Goal: Task Accomplishment & Management: Complete application form

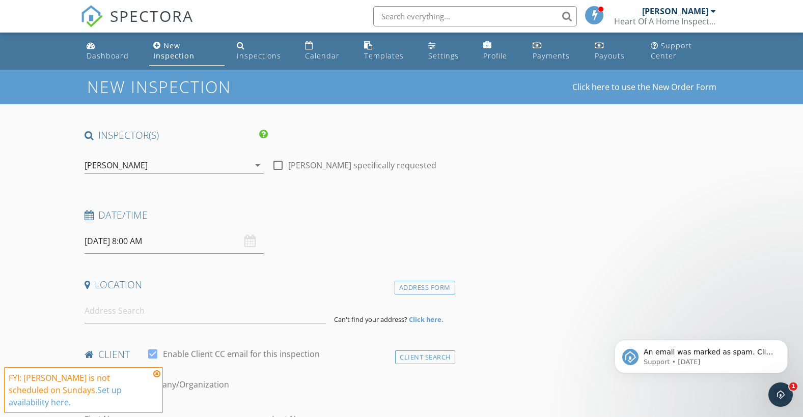
click at [120, 240] on input "[DATE] 8:00 AM" at bounding box center [173, 241] width 179 height 25
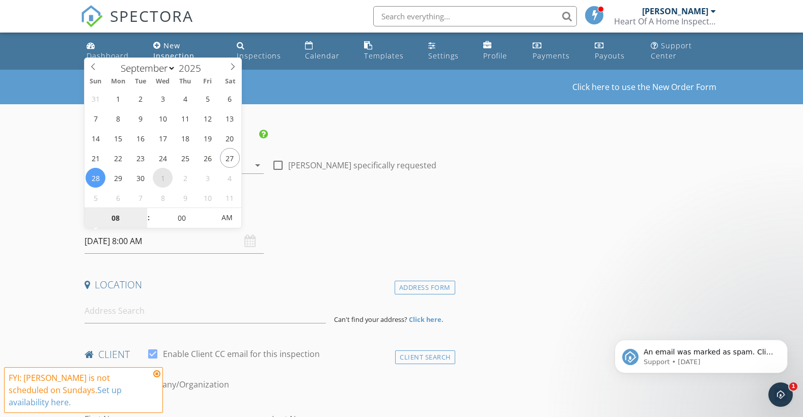
select select "9"
type input "[DATE] 8:00 AM"
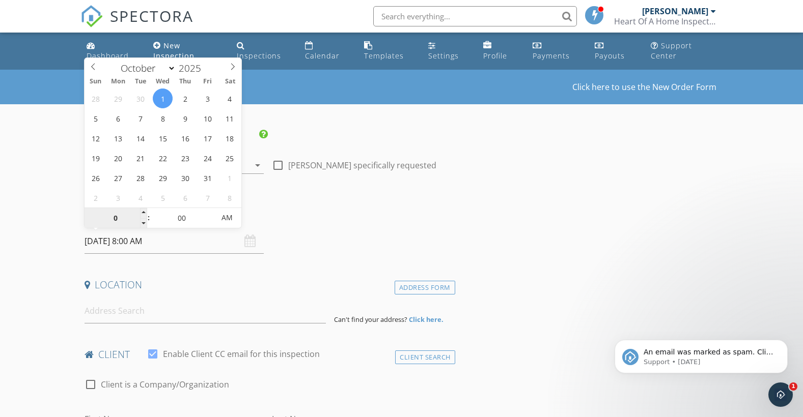
type input "03"
type input "[DATE] 3:00 PM"
click at [228, 218] on span "PM" at bounding box center [227, 218] width 28 height 20
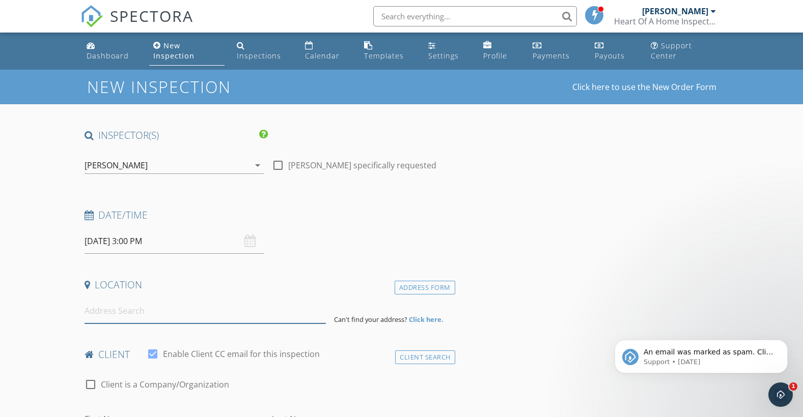
click at [120, 312] on input at bounding box center [205, 311] width 242 height 25
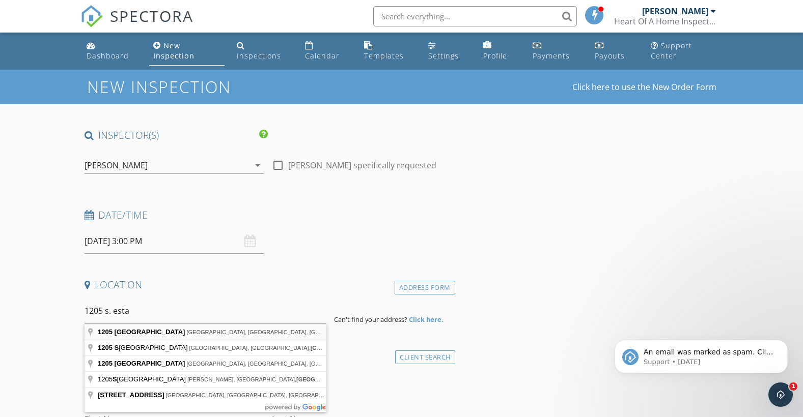
type input "[STREET_ADDRESS]"
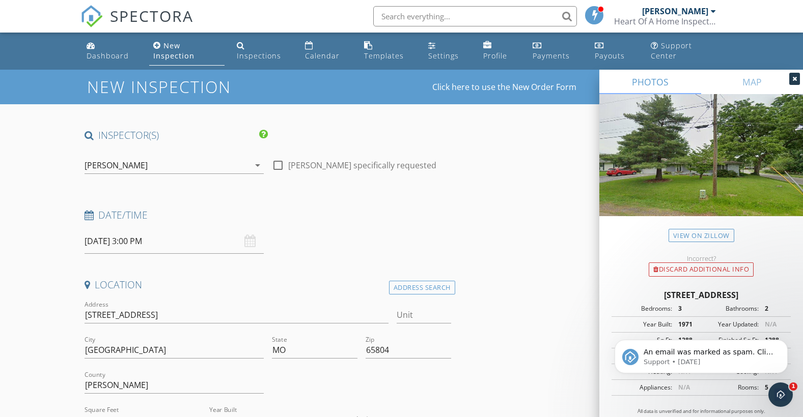
click at [623, 266] on div "Discard Additional info" at bounding box center [701, 270] width 204 height 14
click at [783, 343] on icon "Dismiss notification" at bounding box center [785, 343] width 6 height 6
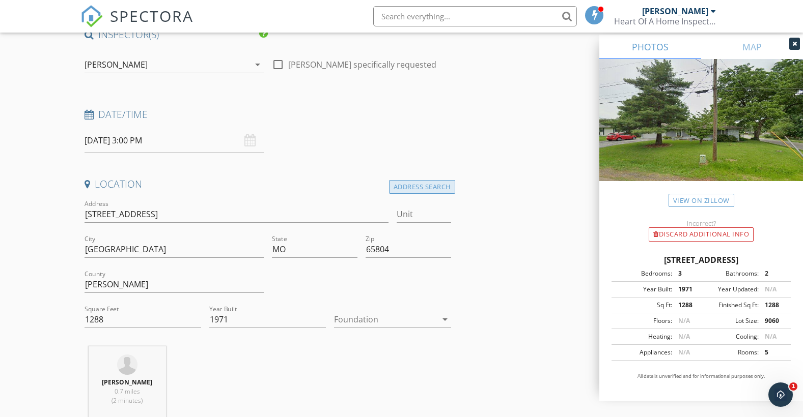
scroll to position [102, 0]
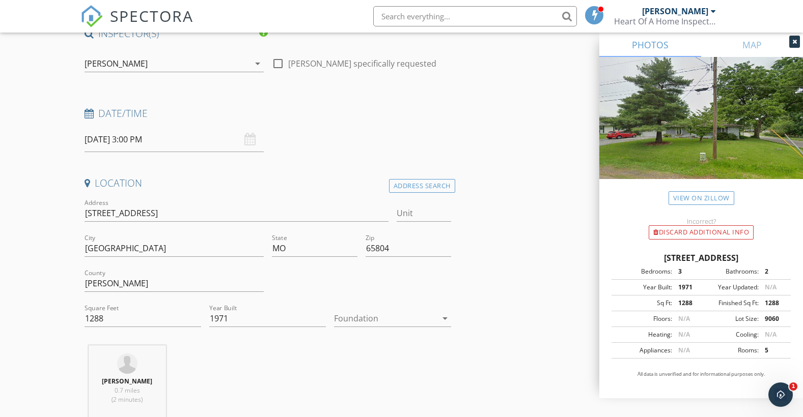
click at [795, 41] on icon at bounding box center [794, 42] width 5 height 6
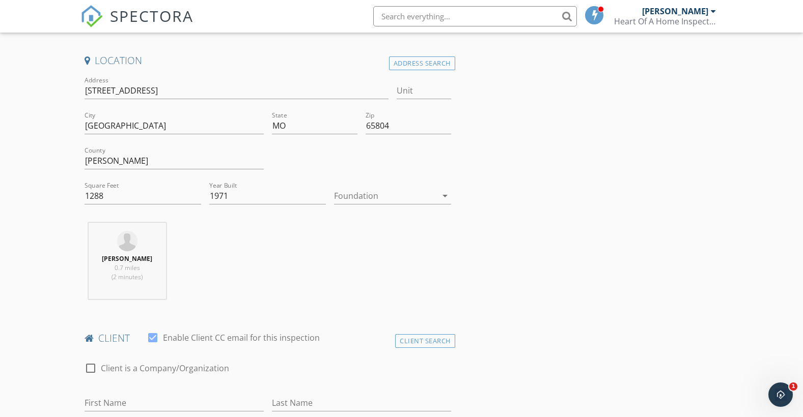
scroll to position [255, 0]
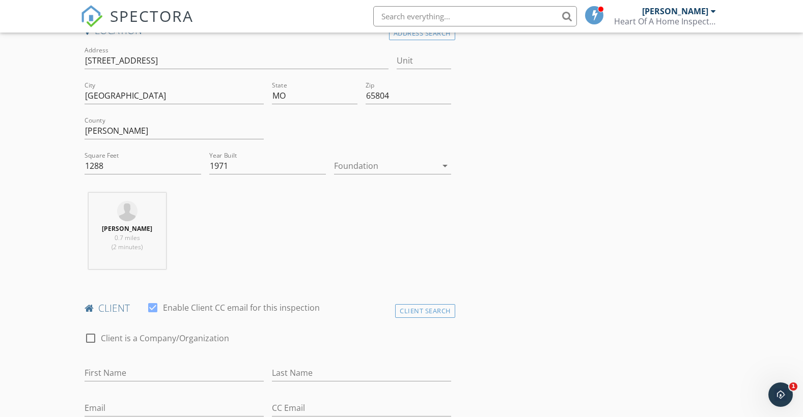
click at [442, 166] on icon "arrow_drop_down" at bounding box center [445, 166] width 12 height 12
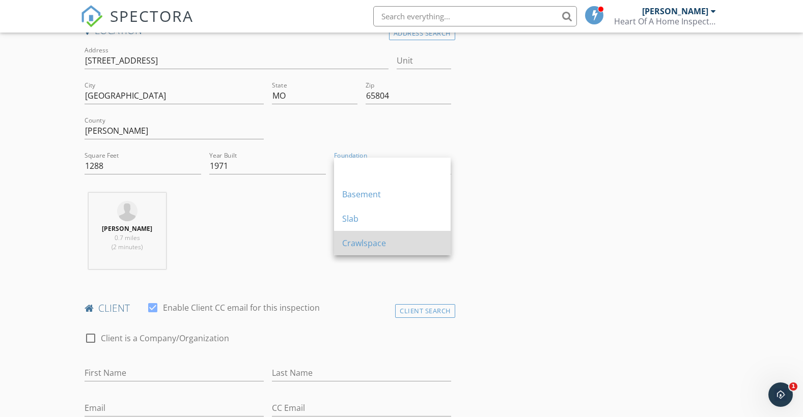
click at [370, 237] on div "Crawlspace" at bounding box center [392, 243] width 100 height 24
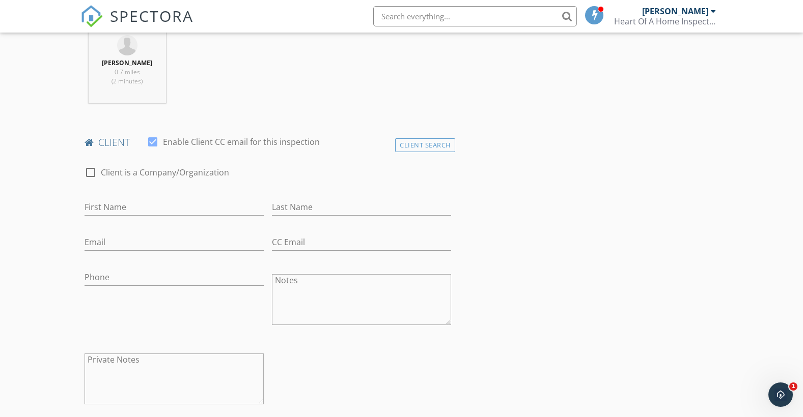
scroll to position [407, 0]
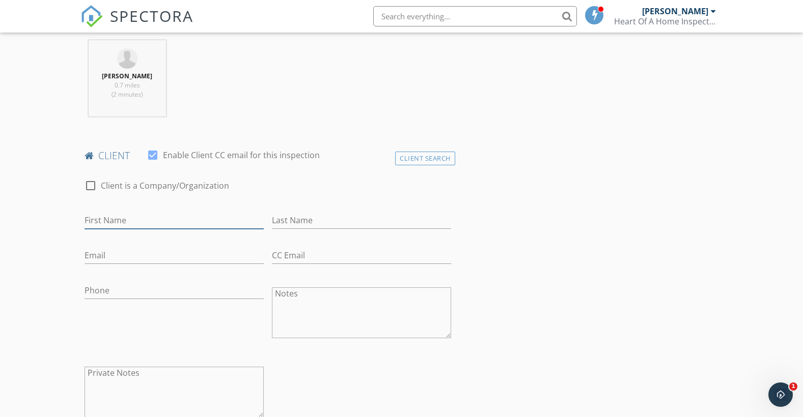
click at [105, 221] on input "First Name" at bounding box center [173, 220] width 179 height 17
type input "[PERSON_NAME]"
click at [108, 257] on input "Email" at bounding box center [173, 255] width 179 height 17
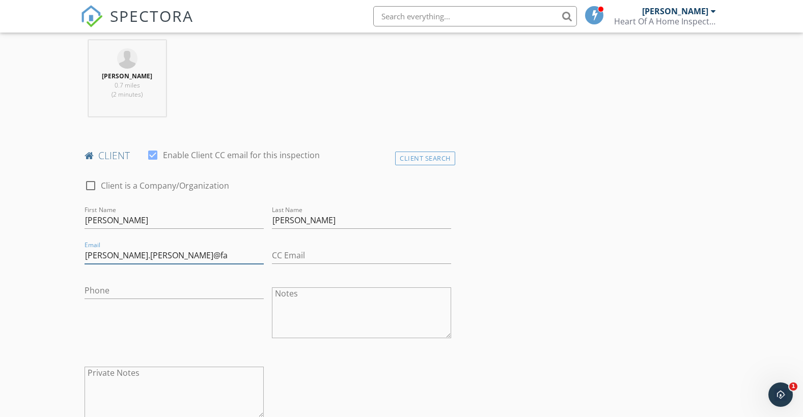
type input "cody.baumert@fa"
click at [105, 292] on input "Phone" at bounding box center [173, 291] width 179 height 17
type input "[PHONE_NUMBER]"
click at [153, 256] on input "cody.baumert@fa" at bounding box center [173, 255] width 179 height 17
type input "[PERSON_NAME][EMAIL_ADDRESS][PERSON_NAME][DOMAIN_NAME]"
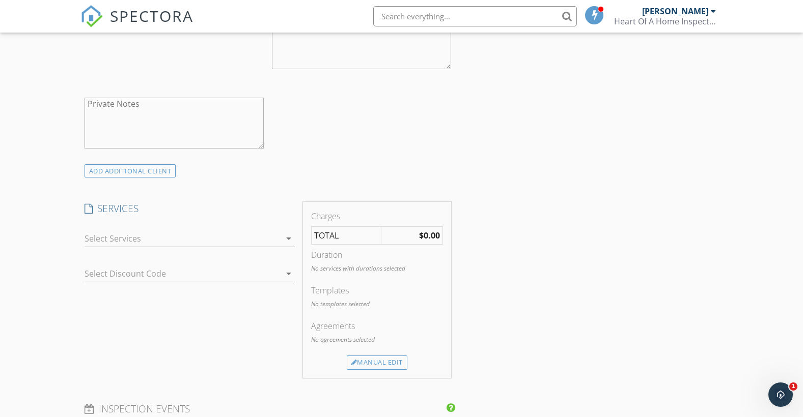
scroll to position [764, 0]
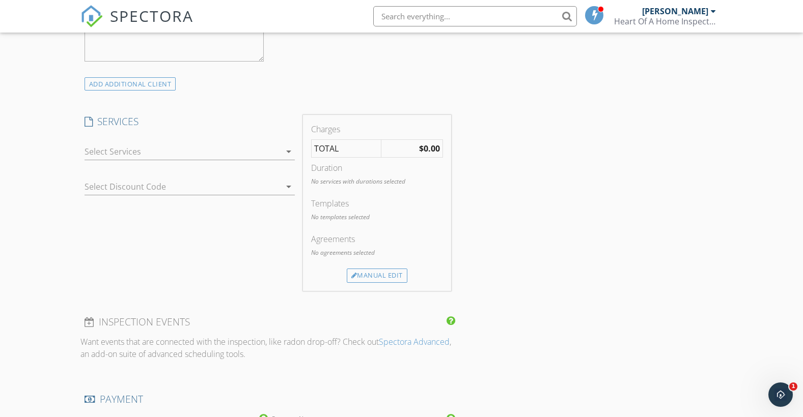
click at [289, 152] on icon "arrow_drop_down" at bounding box center [289, 152] width 12 height 12
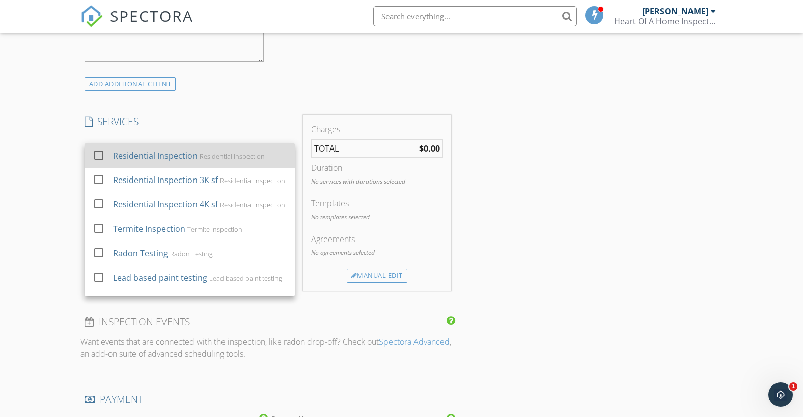
click at [140, 149] on div "Residential Inspection Residential Inspection" at bounding box center [199, 156] width 174 height 20
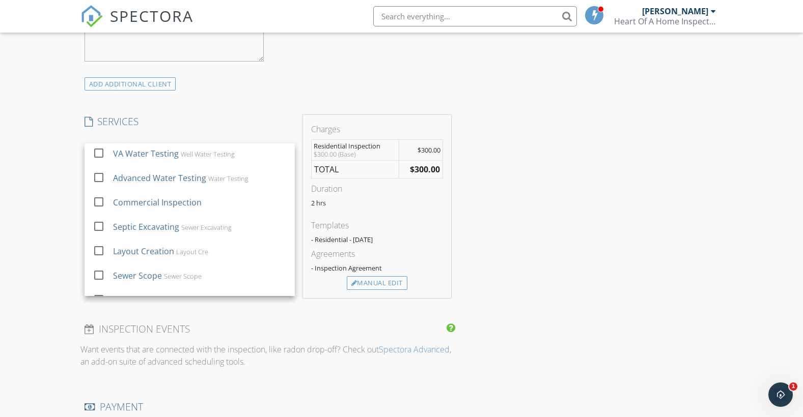
scroll to position [287, 0]
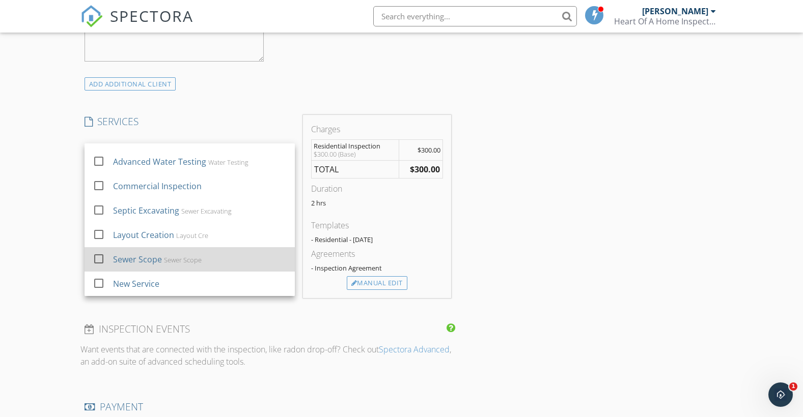
click at [98, 260] on div at bounding box center [98, 258] width 17 height 17
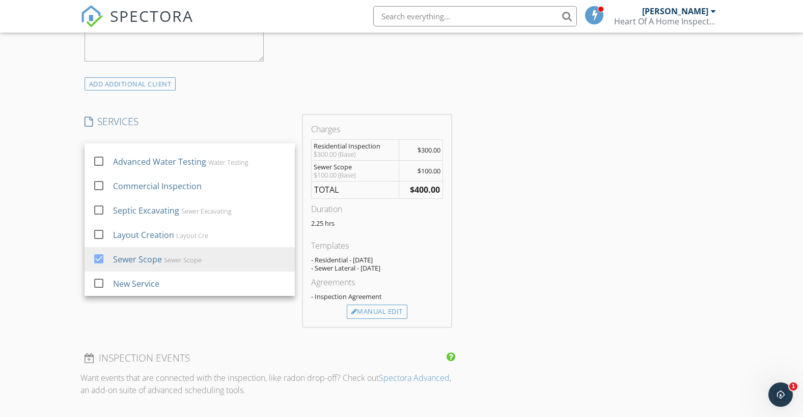
click at [62, 161] on div "New Inspection Click here to use the New Order Form INSPECTOR(S) check_box Tim …" at bounding box center [401, 200] width 803 height 1788
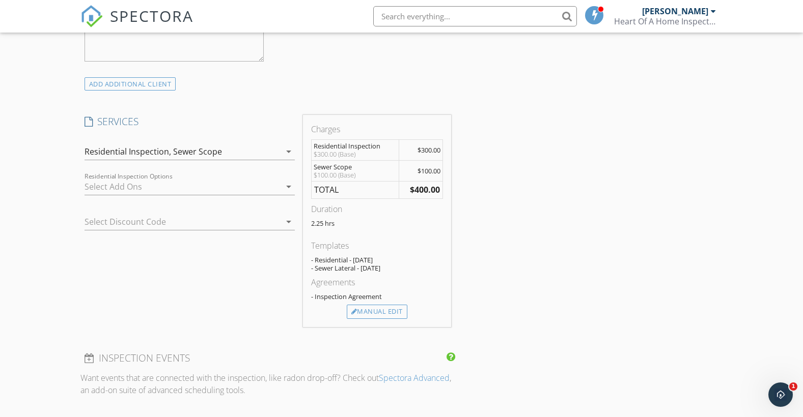
click at [287, 222] on icon "arrow_drop_down" at bounding box center [289, 222] width 12 height 12
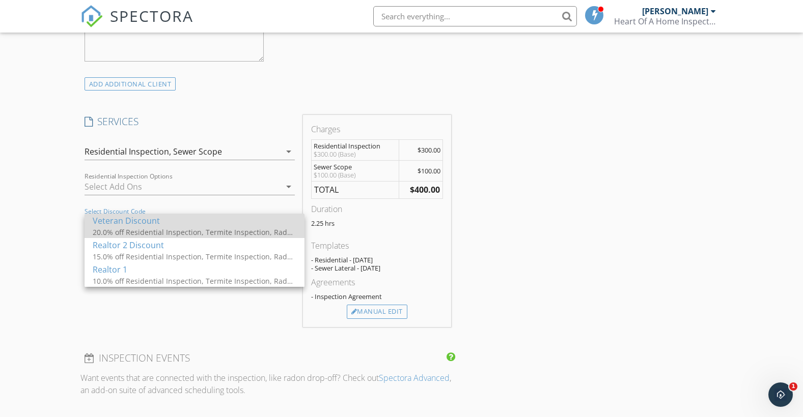
click at [255, 227] on div "20.0% off Residential Inspection, Termite Inspection, Radon Testing, Lead based…" at bounding box center [195, 232] width 204 height 11
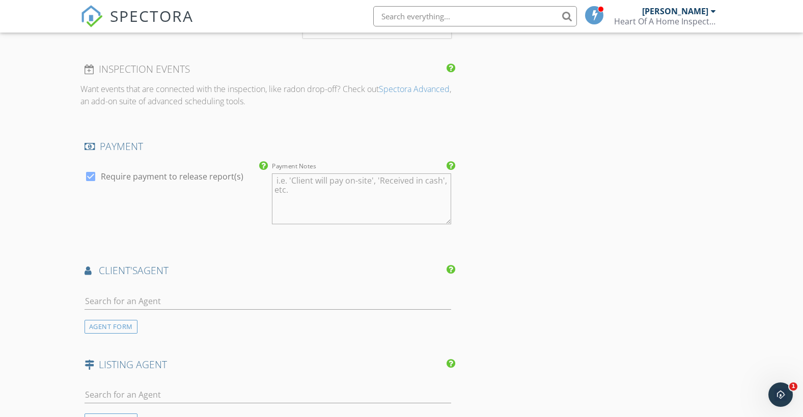
scroll to position [1120, 0]
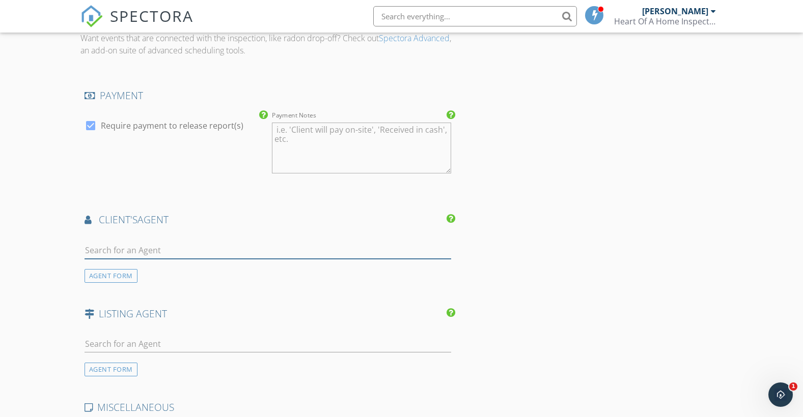
click at [124, 249] on input "text" at bounding box center [267, 250] width 366 height 17
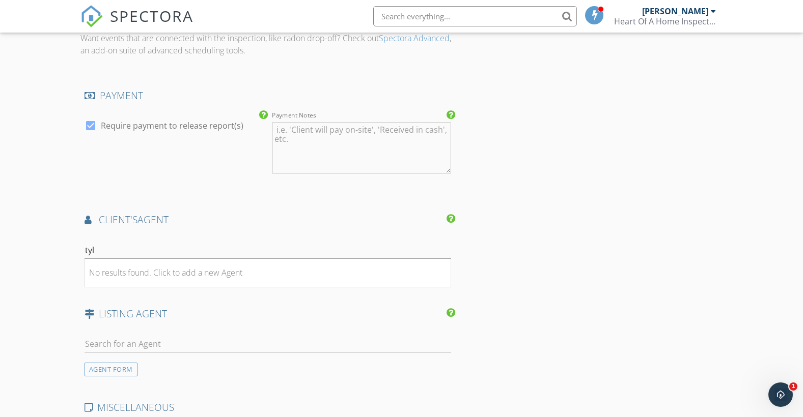
click at [143, 243] on input "tyl" at bounding box center [267, 250] width 366 height 17
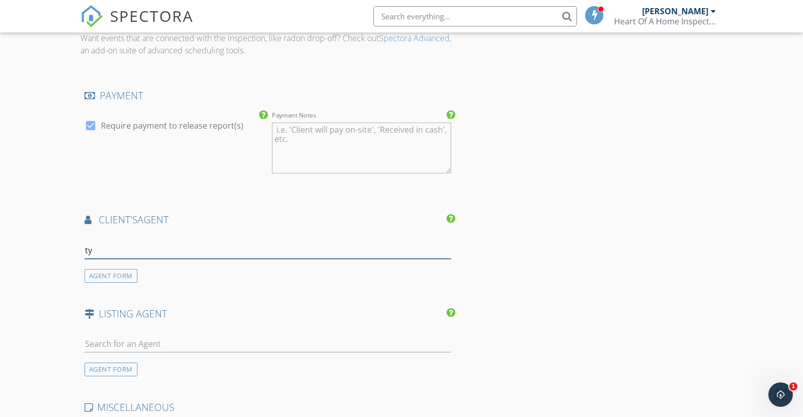
type input "t"
click at [118, 275] on div "AGENT FORM" at bounding box center [110, 276] width 53 height 14
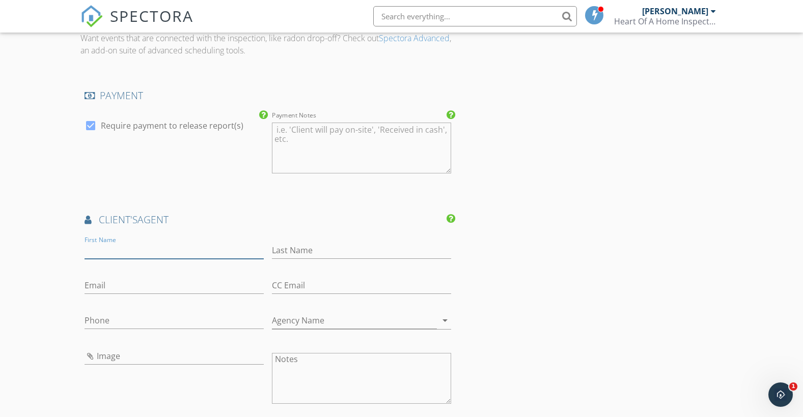
click at [106, 252] on input "First Name" at bounding box center [173, 250] width 179 height 17
type input "[PERSON_NAME]"
click at [95, 284] on input "Email" at bounding box center [173, 285] width 179 height 17
click at [101, 321] on input "Phone" at bounding box center [173, 321] width 179 height 17
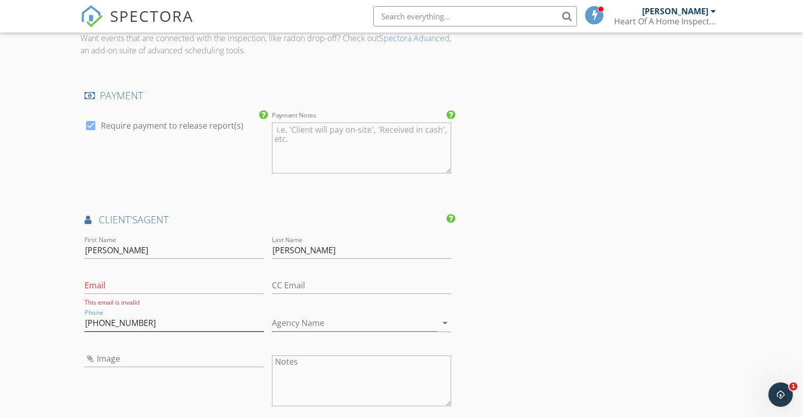
type input "[PHONE_NUMBER]"
click at [115, 283] on input "Email" at bounding box center [173, 285] width 179 height 17
paste input "[EMAIL_ADDRESS][DOMAIN_NAME]"
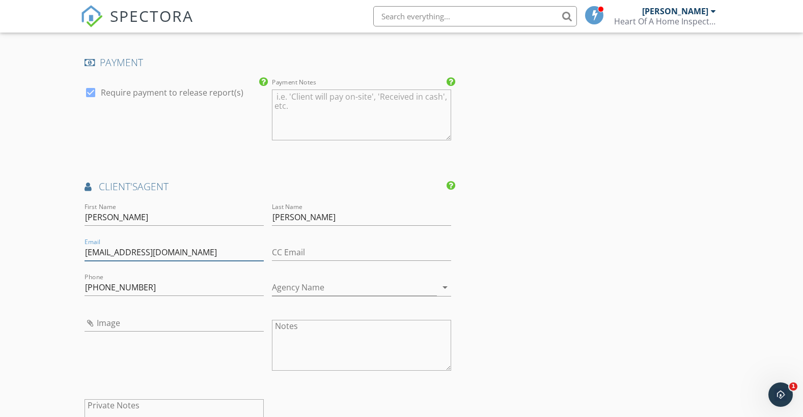
scroll to position [1171, 0]
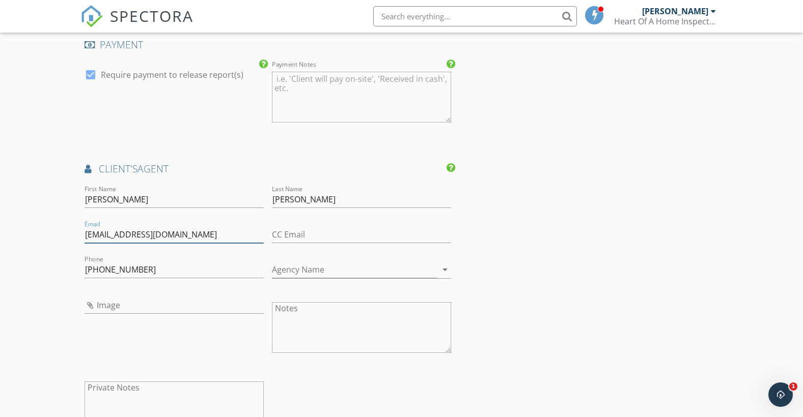
type input "[EMAIL_ADDRESS][DOMAIN_NAME]"
click at [333, 270] on input "Agency Name" at bounding box center [354, 270] width 165 height 17
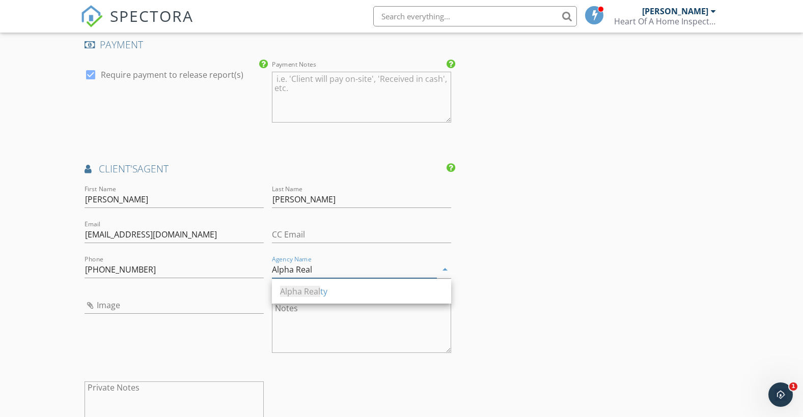
click at [319, 292] on span "Alpha Real" at bounding box center [300, 291] width 40 height 11
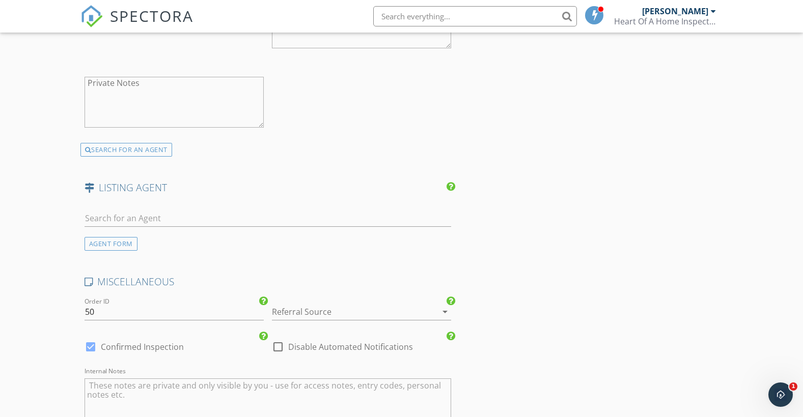
scroll to position [1476, 0]
type input "Alpha Realty"
click at [135, 218] on input "text" at bounding box center [267, 218] width 366 height 17
click at [97, 243] on div "AGENT FORM" at bounding box center [110, 244] width 53 height 14
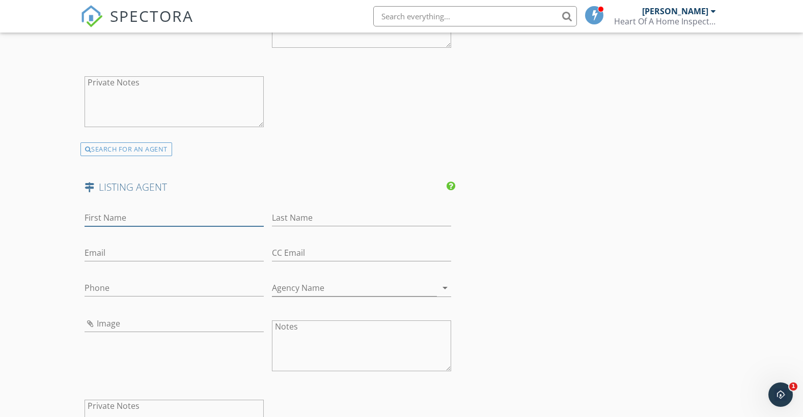
click at [126, 223] on input "First Name" at bounding box center [173, 218] width 179 height 17
type input "Morgan"
type input "S"
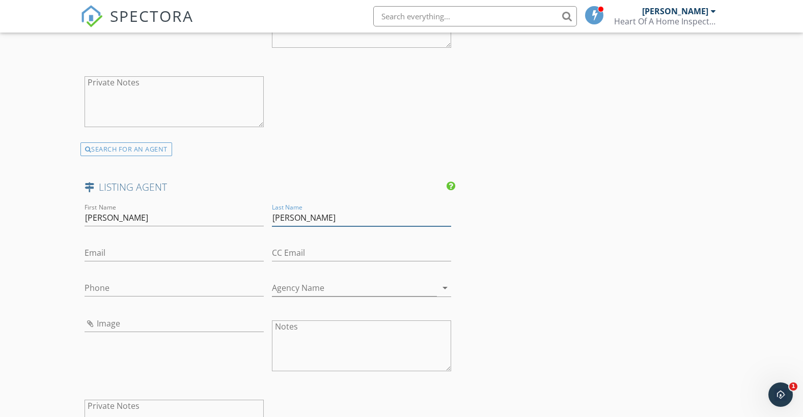
type input "Spillman"
click at [111, 251] on input "Email" at bounding box center [173, 253] width 179 height 17
paste input "[EMAIL_ADDRESS][DOMAIN_NAME]"
type input "[EMAIL_ADDRESS][DOMAIN_NAME]"
click at [109, 289] on input "Phone" at bounding box center [173, 288] width 179 height 17
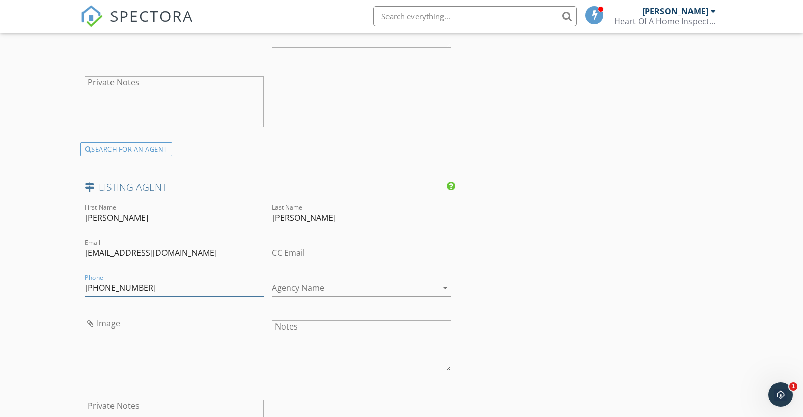
type input "[PHONE_NUMBER]"
click at [322, 290] on input "Agency Name" at bounding box center [354, 288] width 165 height 17
type input "RE/MAX House of Brokers"
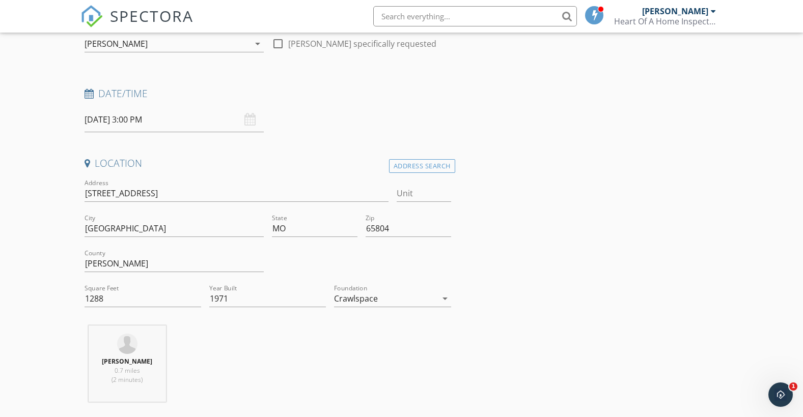
scroll to position [153, 0]
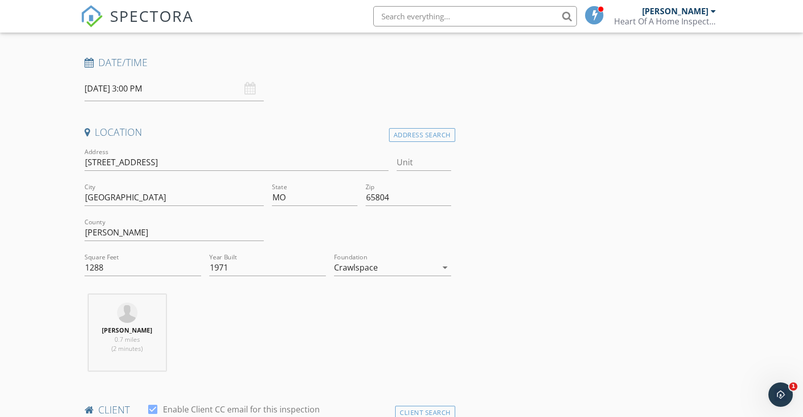
click at [143, 88] on input "10/01/2025 3:00 PM" at bounding box center [173, 88] width 179 height 25
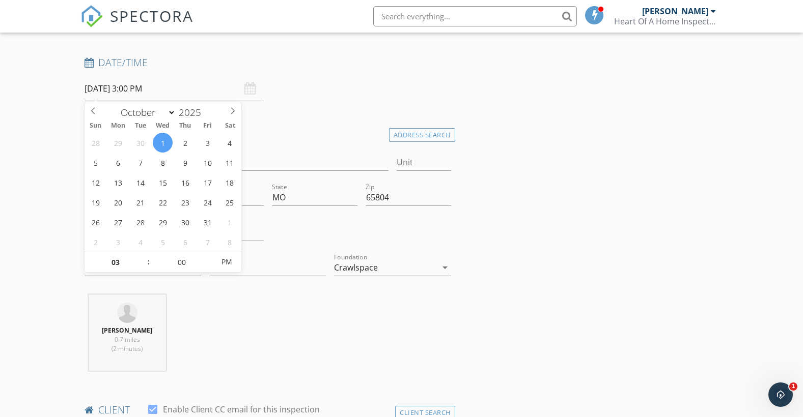
click at [142, 89] on input "10/01/2025 3:00 PM" at bounding box center [173, 88] width 179 height 25
click at [185, 264] on input "00" at bounding box center [181, 262] width 63 height 20
type input "30"
type input "[DATE] 3:30 PM"
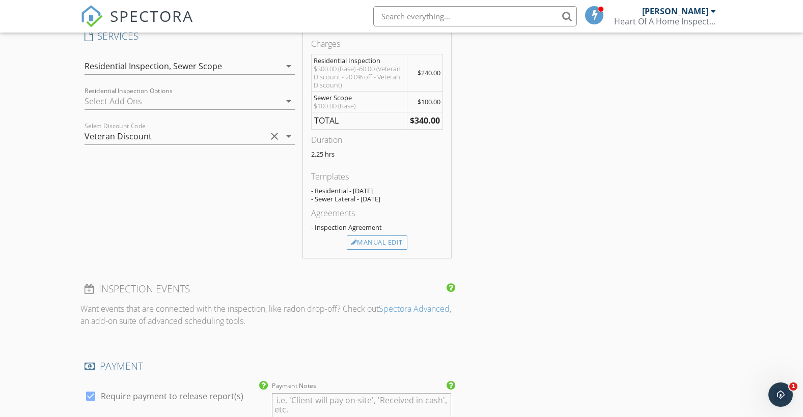
scroll to position [865, 0]
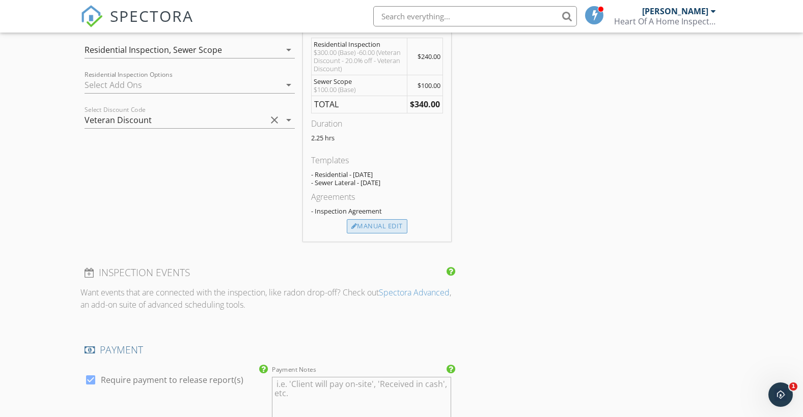
click at [381, 229] on div "Manual Edit" at bounding box center [377, 226] width 61 height 14
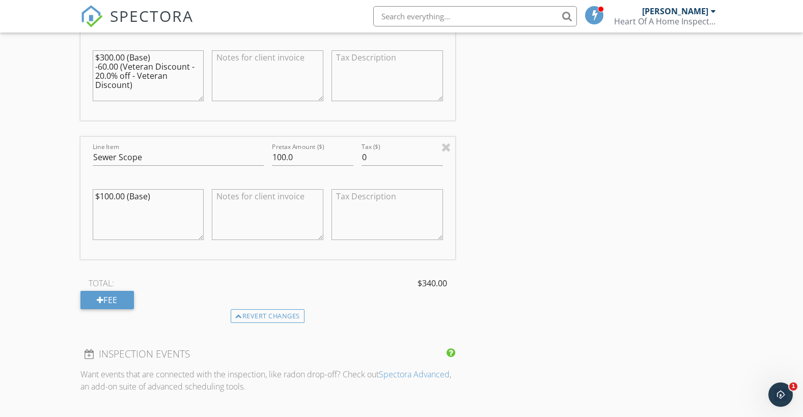
scroll to position [1018, 0]
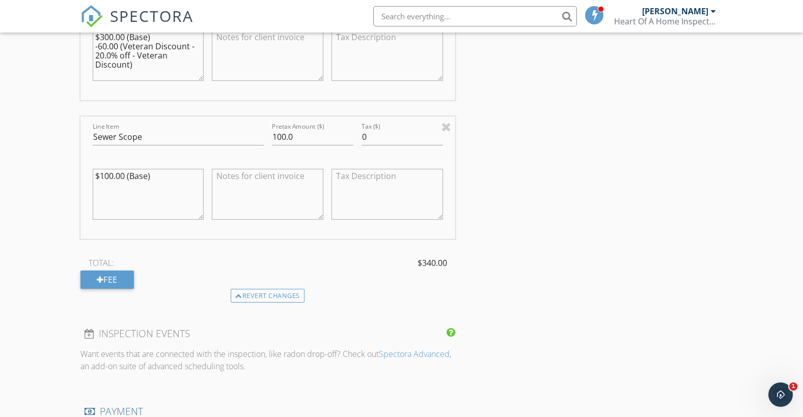
click at [429, 261] on span "$340.00" at bounding box center [432, 263] width 30 height 12
click at [429, 264] on span "$340.00" at bounding box center [432, 263] width 30 height 12
click at [427, 264] on span "$340.00" at bounding box center [432, 263] width 30 height 12
click at [429, 262] on span "$340.00" at bounding box center [432, 263] width 30 height 12
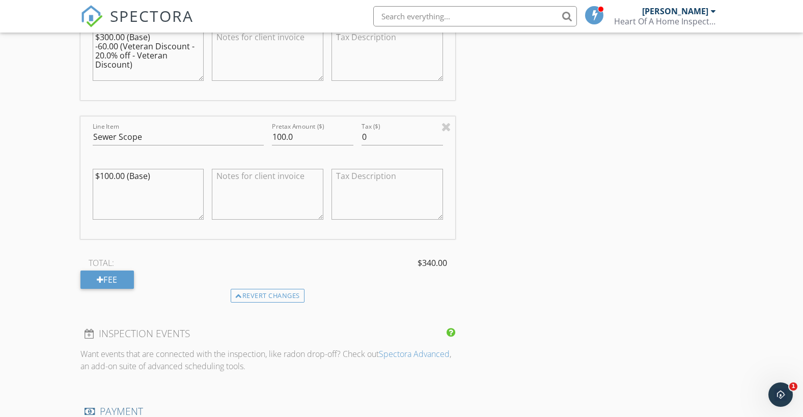
click at [429, 262] on span "$340.00" at bounding box center [432, 263] width 30 height 12
click at [306, 208] on textarea at bounding box center [267, 194] width 111 height 51
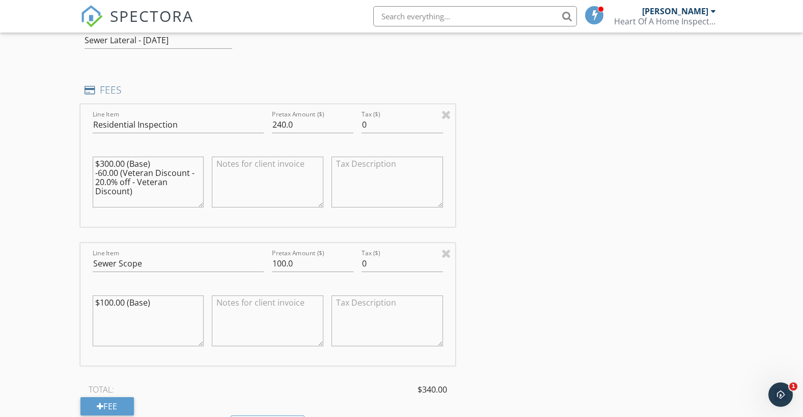
scroll to position [916, 0]
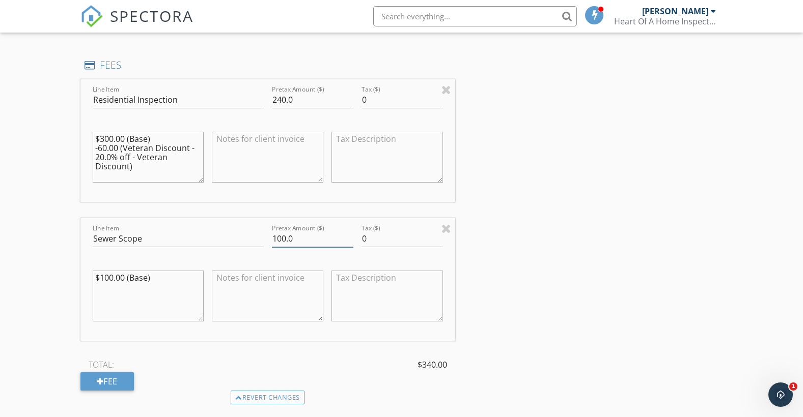
click at [280, 239] on input "100.0" at bounding box center [312, 239] width 81 height 17
click at [516, 193] on div "INSPECTOR(S) check_box Tim Shaw PRIMARY Tim Shaw arrow_drop_down check_box_outl…" at bounding box center [401, 410] width 642 height 2395
click at [310, 238] on input "80.0" at bounding box center [312, 239] width 81 height 17
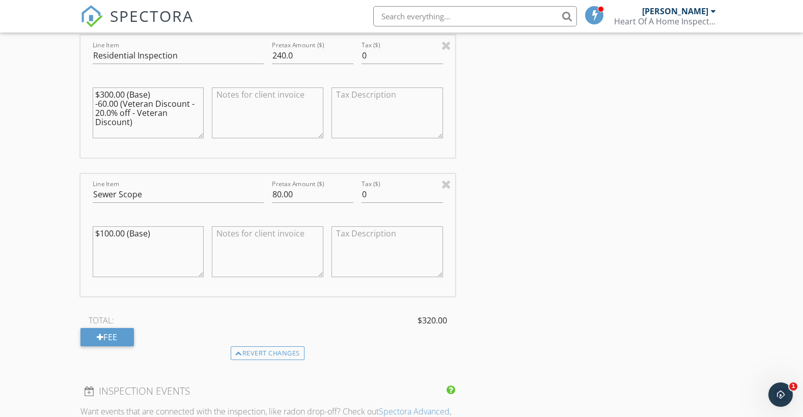
scroll to position [1069, 0]
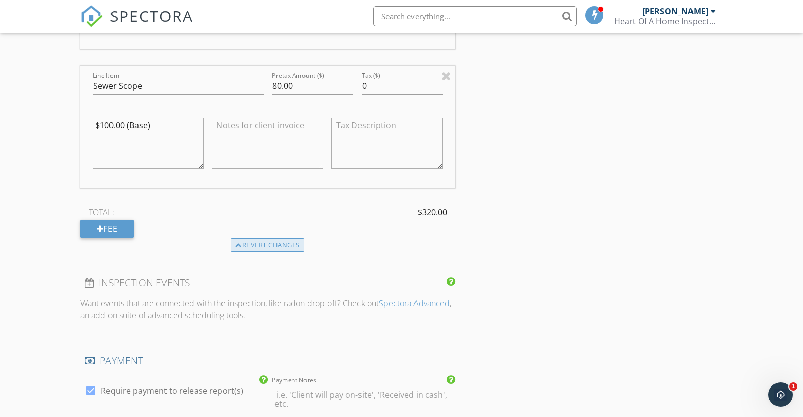
click at [260, 241] on div "Revert changes" at bounding box center [268, 245] width 74 height 14
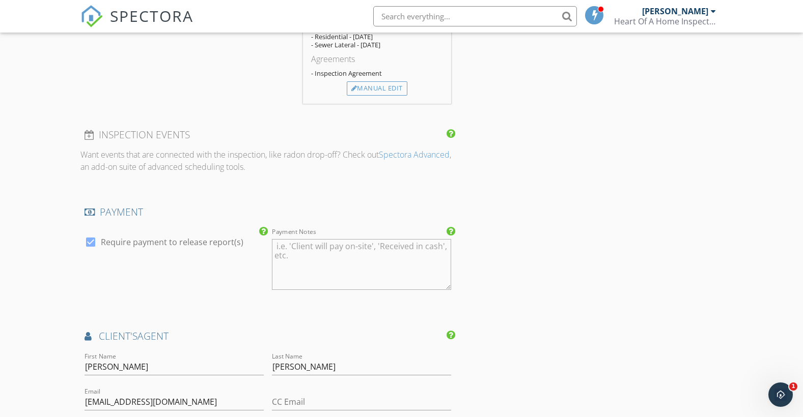
scroll to position [839, 0]
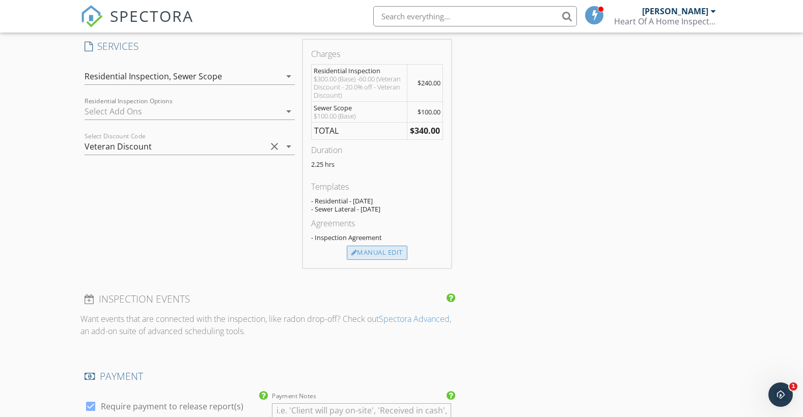
click at [382, 250] on div "Manual Edit" at bounding box center [377, 253] width 61 height 14
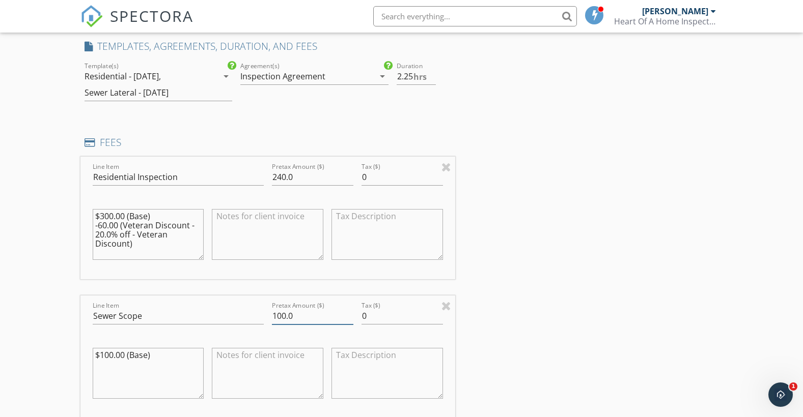
click at [281, 316] on input "100.0" at bounding box center [312, 316] width 81 height 17
type input "80.00"
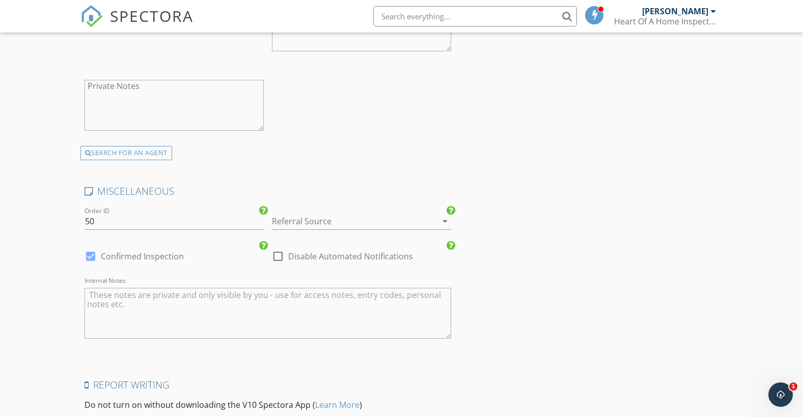
scroll to position [2131, 0]
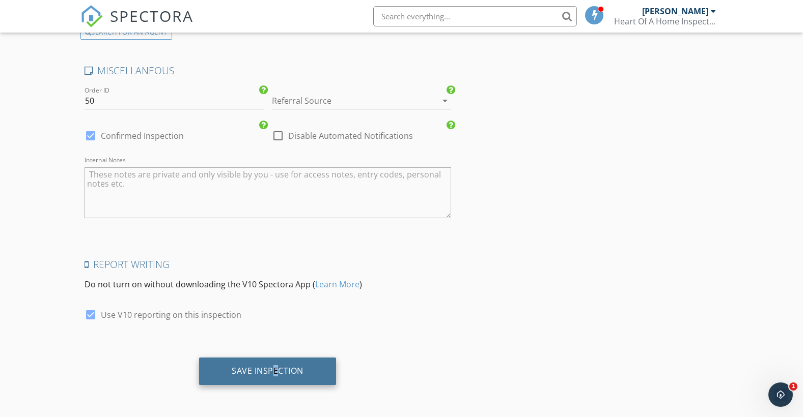
click at [276, 369] on div "Save Inspection" at bounding box center [268, 371] width 72 height 10
